Goal: Use online tool/utility: Utilize a website feature to perform a specific function

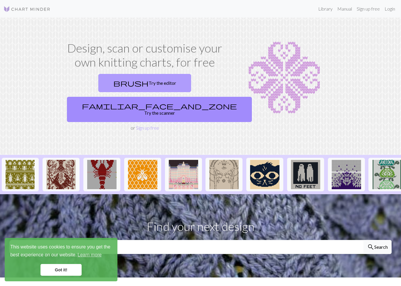
click at [109, 81] on link "brush Try the editor" at bounding box center [144, 83] width 93 height 18
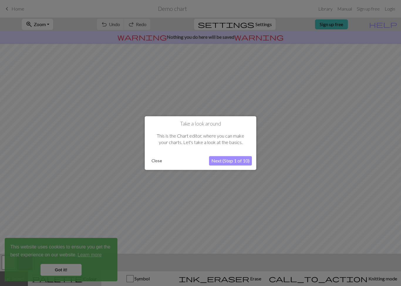
click at [235, 159] on button "Next (Step 1 of 10)" at bounding box center [230, 160] width 43 height 9
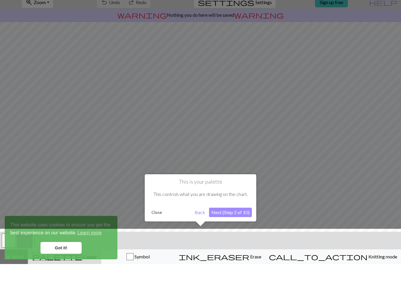
click at [74, 251] on div at bounding box center [200, 270] width 406 height 38
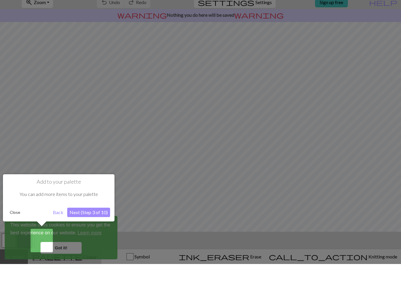
click at [48, 139] on div at bounding box center [200, 143] width 401 height 286
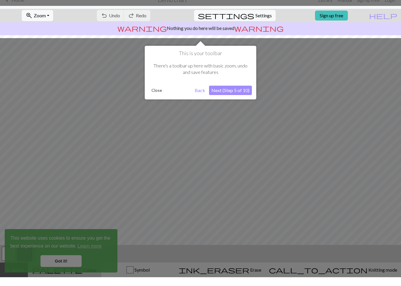
click at [235, 94] on button "Next (Step 5 of 10)" at bounding box center [230, 98] width 43 height 9
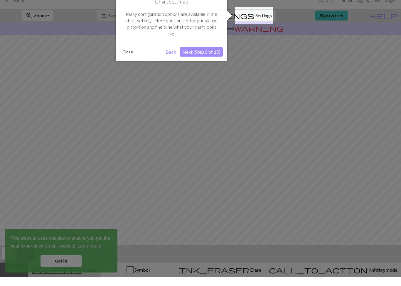
click at [211, 56] on button "Next (Step 6 of 10)" at bounding box center [201, 60] width 43 height 9
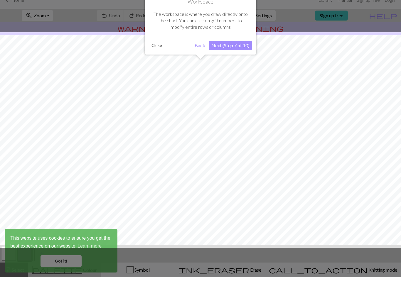
scroll to position [4, 0]
click at [237, 50] on button "Next (Step 7 of 10)" at bounding box center [230, 54] width 43 height 9
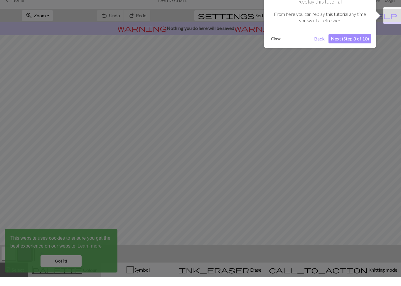
click at [362, 43] on button "Next (Step 8 of 10)" at bounding box center [349, 47] width 43 height 9
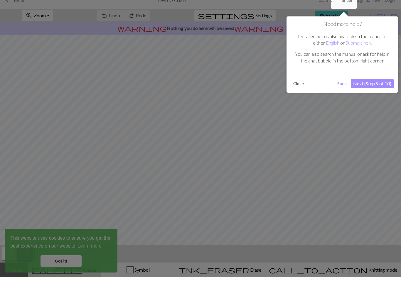
click at [379, 88] on button "Next (Step 9 of 10)" at bounding box center [371, 92] width 43 height 9
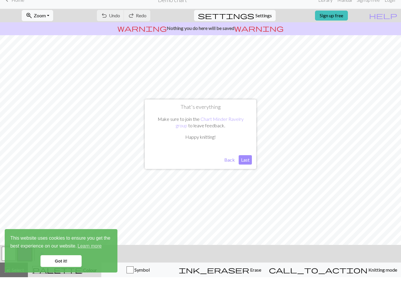
click at [246, 164] on button "Last" at bounding box center [244, 168] width 13 height 9
click at [62, 264] on link "Got it!" at bounding box center [60, 270] width 41 height 12
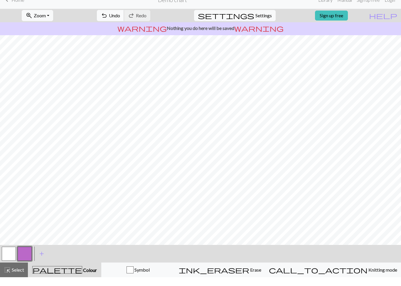
click at [120, 21] on span "Undo" at bounding box center [114, 24] width 11 height 6
click at [261, 21] on span "Settings" at bounding box center [263, 24] width 16 height 7
select select "aran"
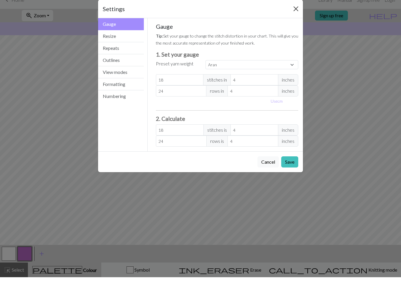
click at [300, 13] on button "Close" at bounding box center [295, 17] width 9 height 9
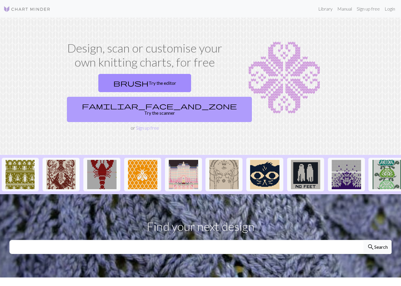
click at [193, 97] on link "familiar_face_and_zone Try the scanner" at bounding box center [159, 109] width 185 height 25
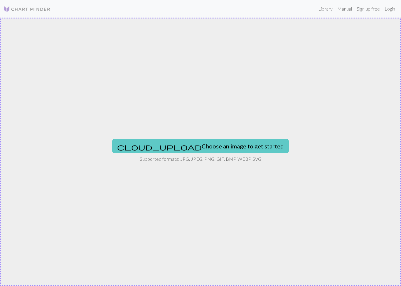
click at [212, 143] on button "cloud_upload Choose an image to get started" at bounding box center [200, 146] width 177 height 14
type input "C:\fakepath\IMG_0369.jpeg"
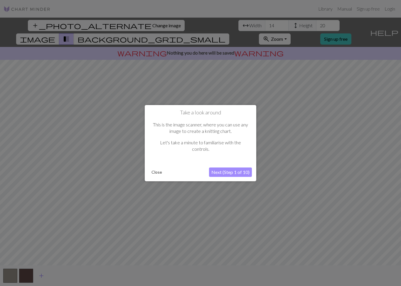
click at [233, 168] on button "Next (Step 1 of 10)" at bounding box center [230, 171] width 43 height 9
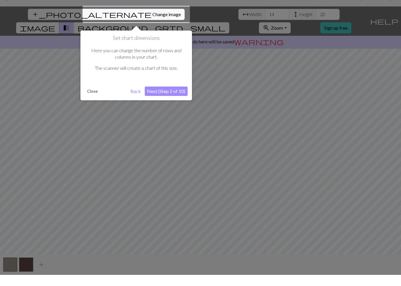
click at [169, 98] on button "Next (Step 2 of 10)" at bounding box center [166, 102] width 43 height 9
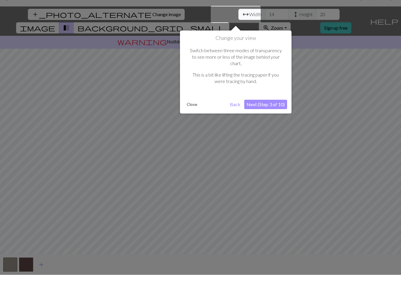
click at [266, 111] on button "Next (Step 3 of 10)" at bounding box center [265, 115] width 43 height 9
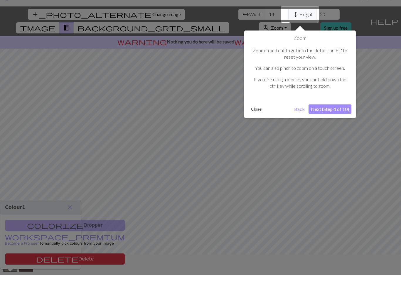
click at [331, 102] on div "Zoom Zoom in and out to get into the details, or 'Fit' to reset your view. You …" at bounding box center [299, 86] width 111 height 88
click at [341, 116] on button "Next (Step 4 of 10)" at bounding box center [329, 120] width 43 height 9
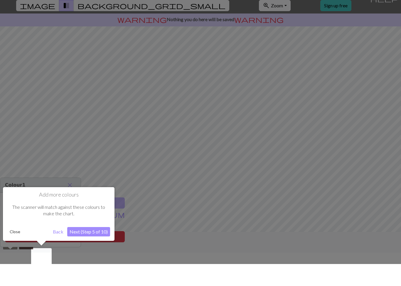
scroll to position [14, 0]
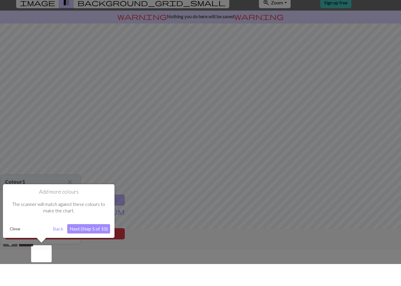
click at [103, 246] on button "Next (Step 5 of 10)" at bounding box center [88, 250] width 43 height 9
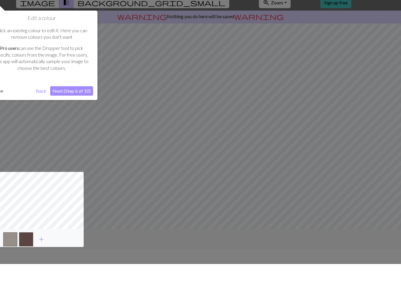
click at [84, 108] on button "Next (Step 6 of 10)" at bounding box center [71, 112] width 43 height 9
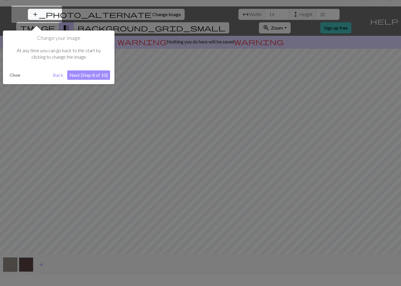
click at [96, 76] on button "Next (Step 8 of 10)" at bounding box center [88, 74] width 43 height 9
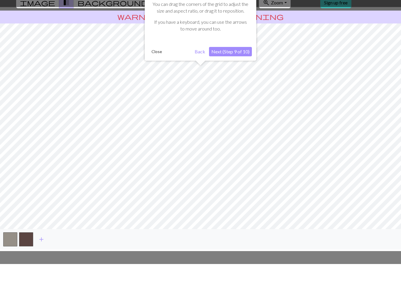
click at [238, 69] on button "Next (Step 9 of 10)" at bounding box center [230, 73] width 43 height 9
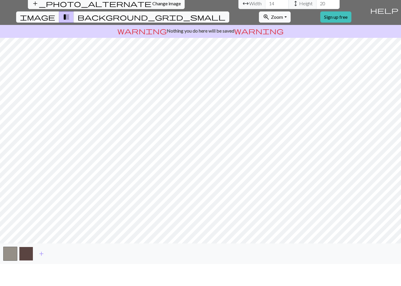
click at [26, 269] on button "button" at bounding box center [26, 276] width 14 height 14
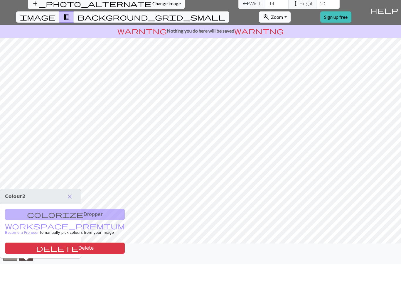
click at [70, 214] on button "close" at bounding box center [70, 219] width 12 height 10
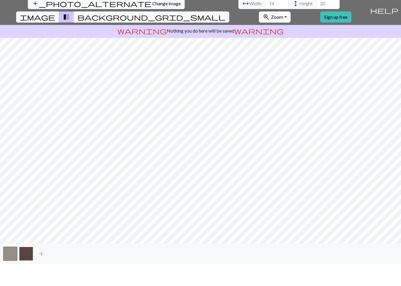
click at [27, 269] on button "button" at bounding box center [26, 276] width 14 height 14
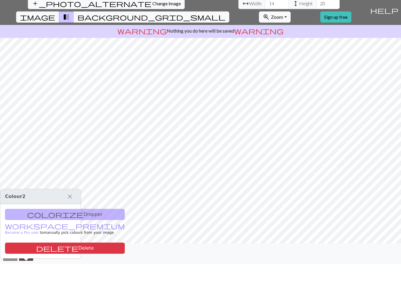
click at [75, 214] on button "close" at bounding box center [70, 219] width 12 height 10
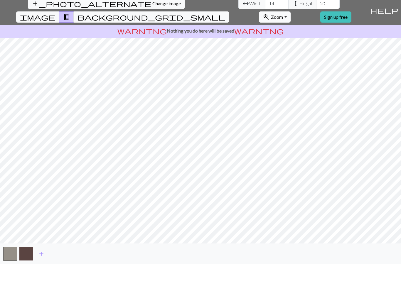
click at [25, 269] on button "button" at bounding box center [26, 276] width 14 height 14
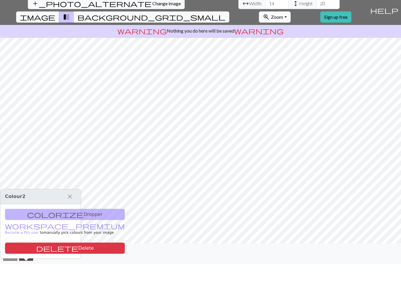
click at [71, 214] on button "close" at bounding box center [70, 219] width 12 height 10
